Goal: Transaction & Acquisition: Book appointment/travel/reservation

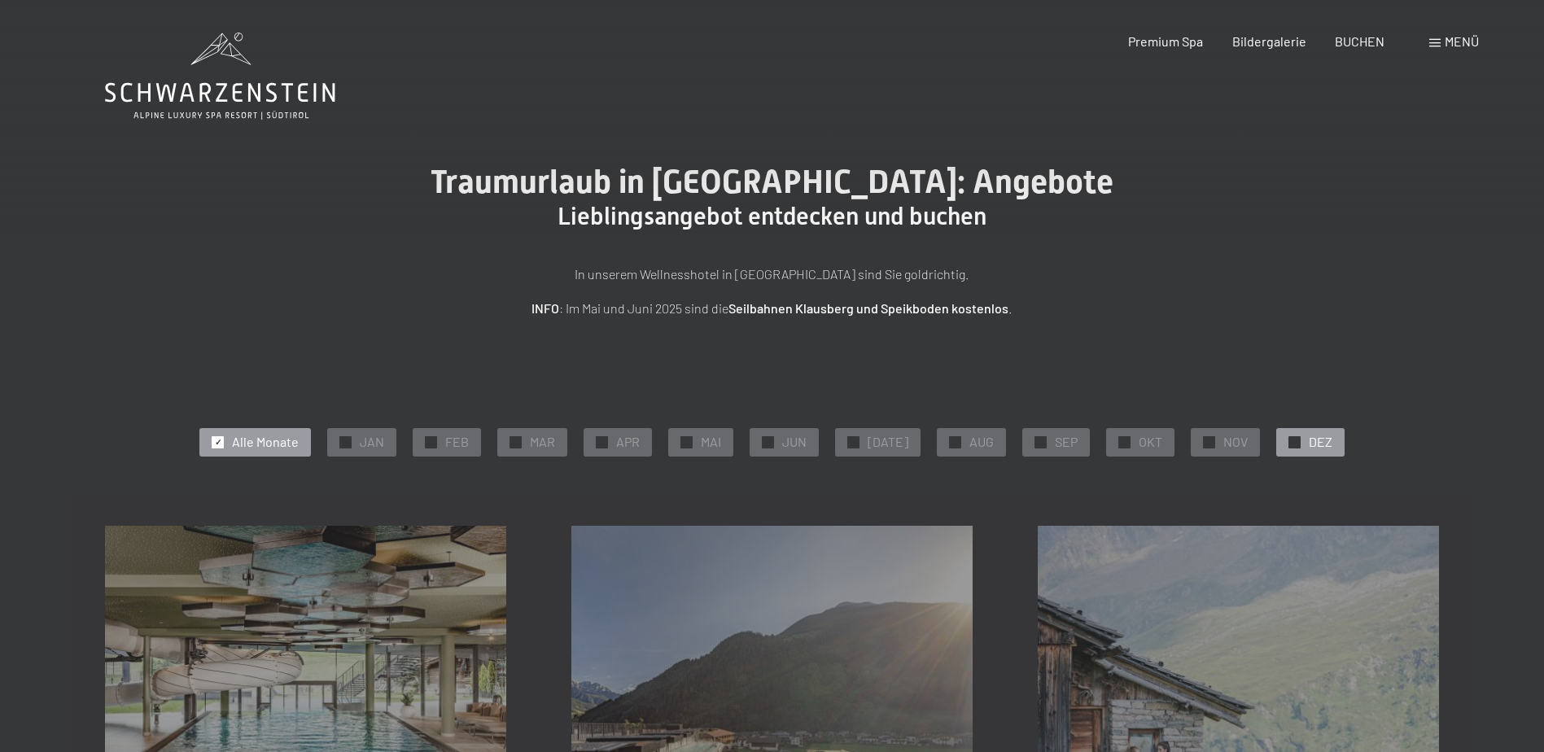
click at [1318, 450] on span "DEZ" at bounding box center [1321, 442] width 24 height 18
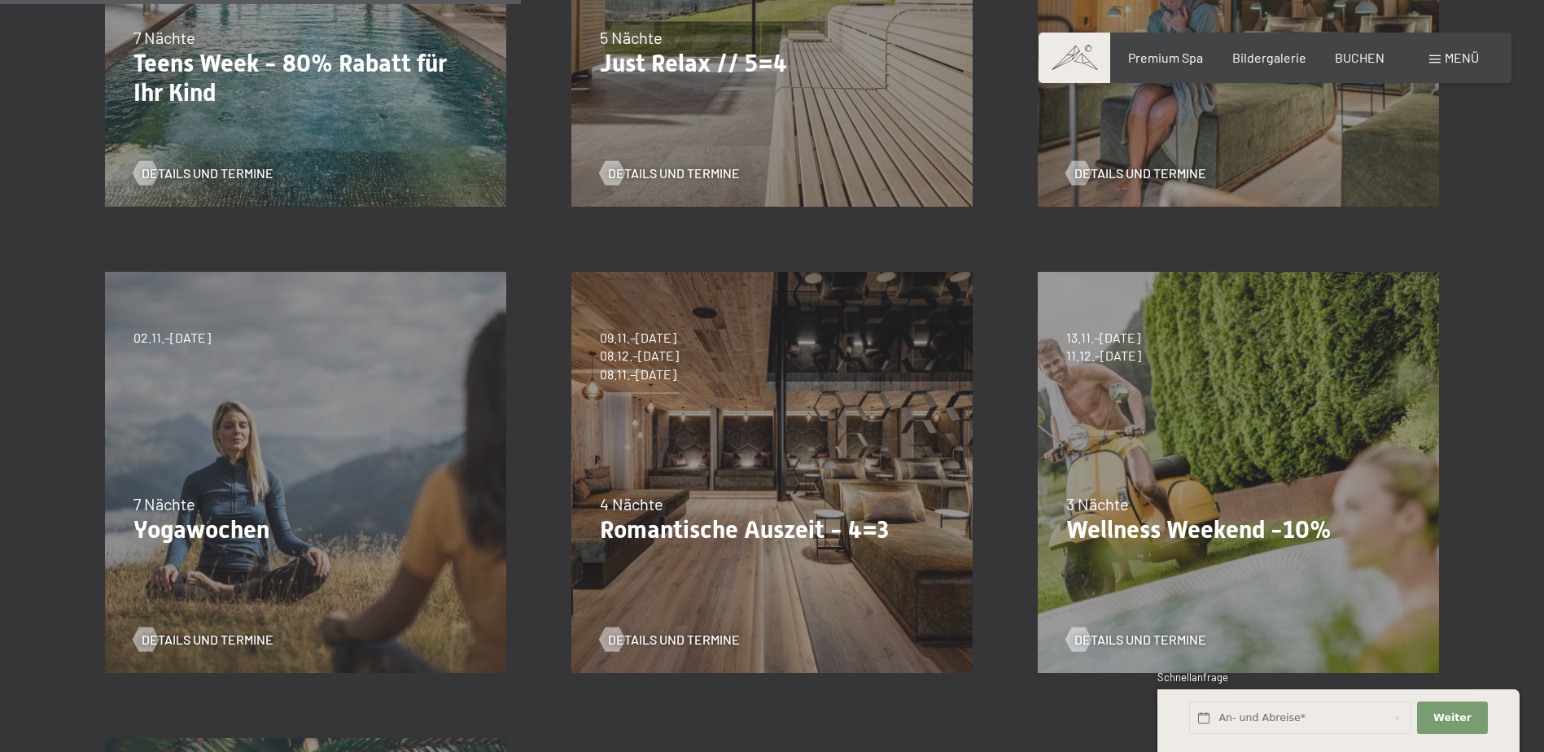
scroll to position [814, 0]
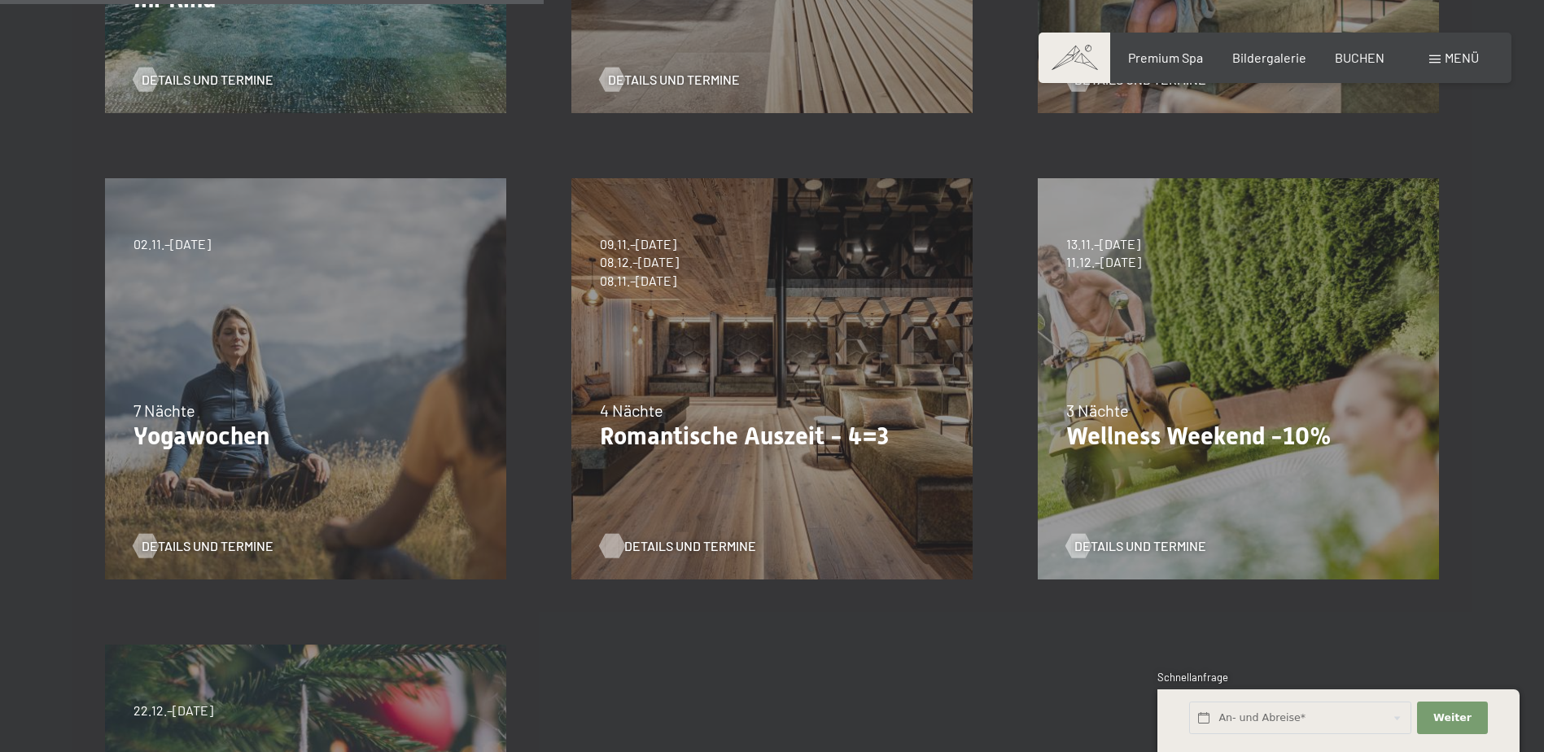
click at [679, 549] on span "Details und Termine" at bounding box center [690, 546] width 132 height 18
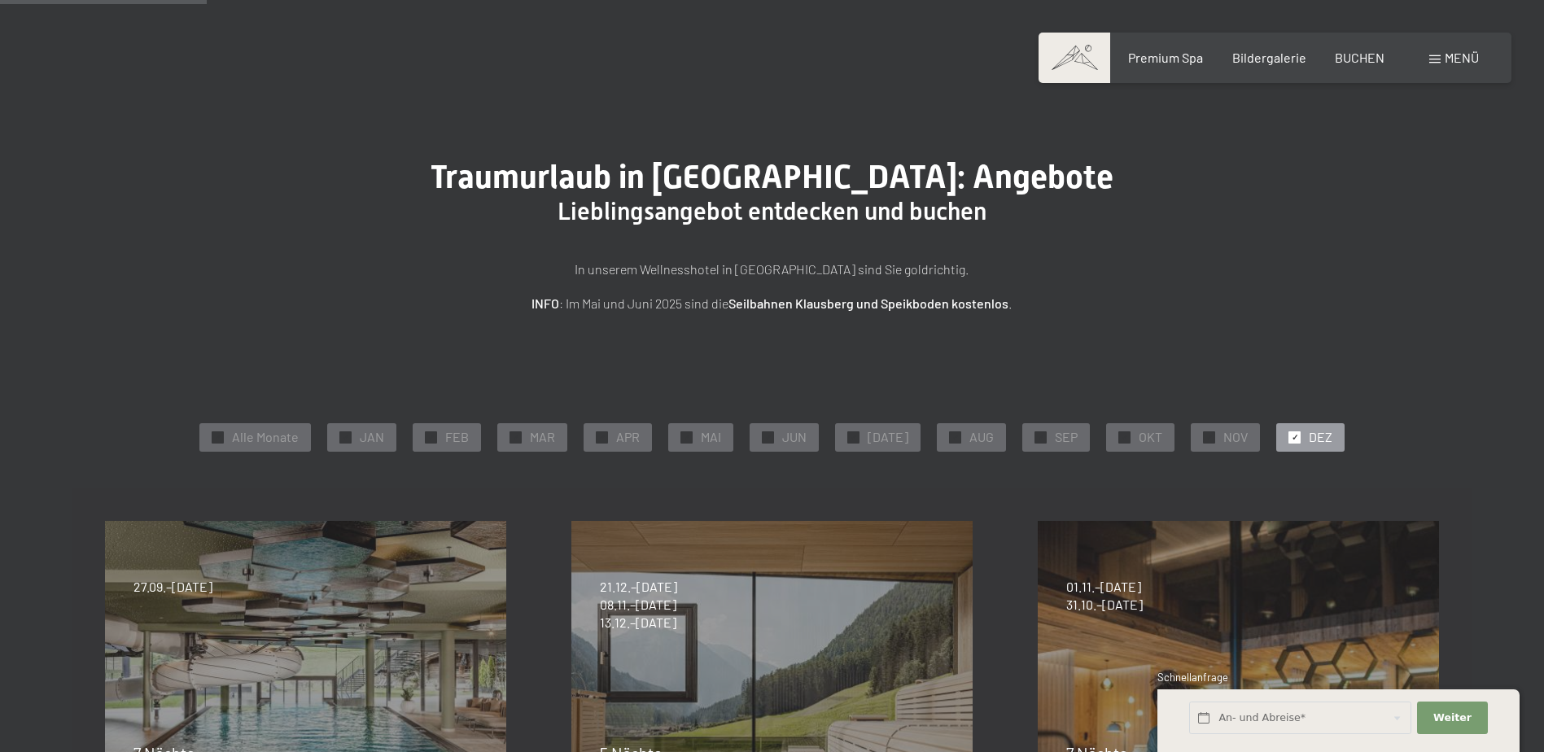
scroll to position [0, 0]
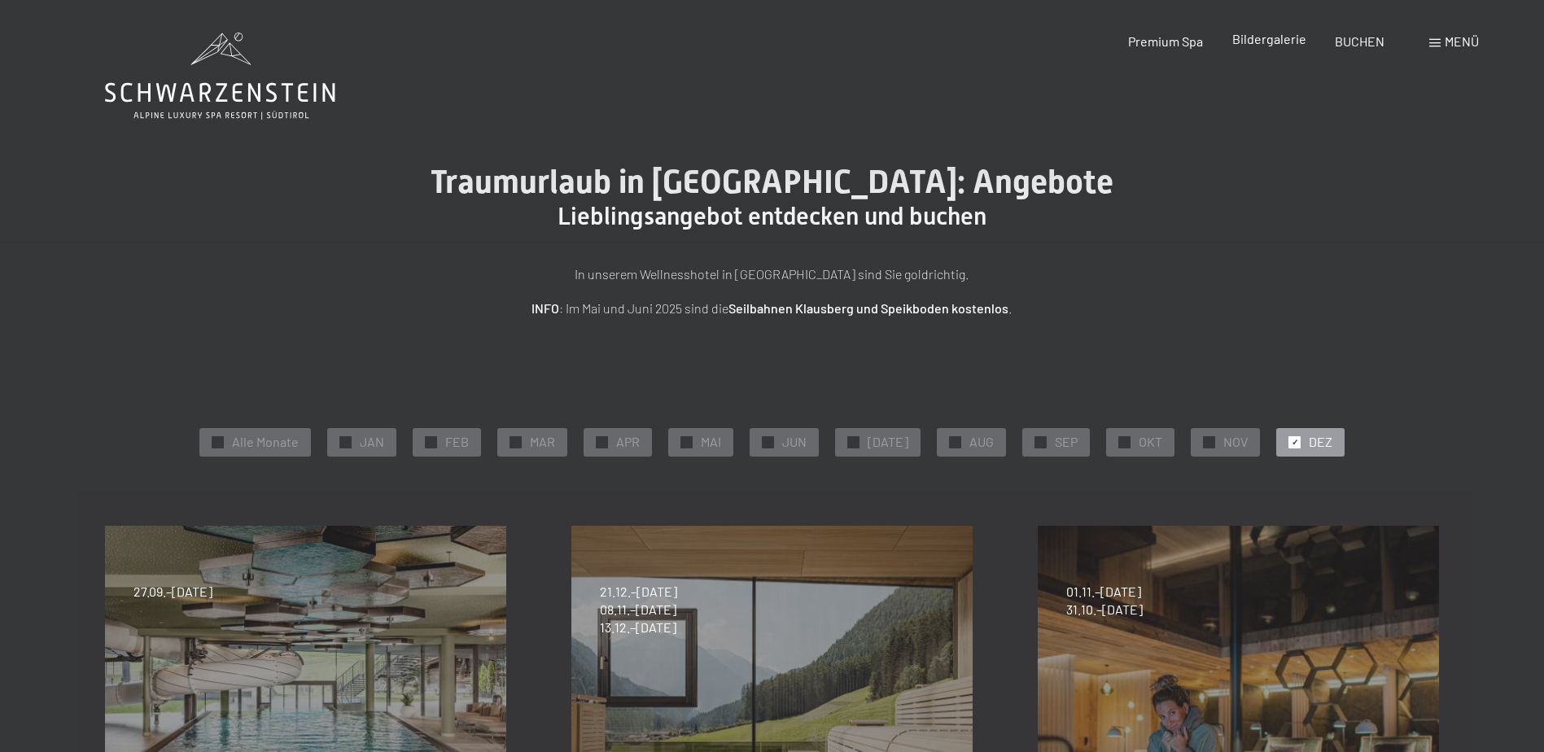
click at [1275, 42] on span "Bildergalerie" at bounding box center [1269, 38] width 74 height 15
